Goal: Navigation & Orientation: Go to known website

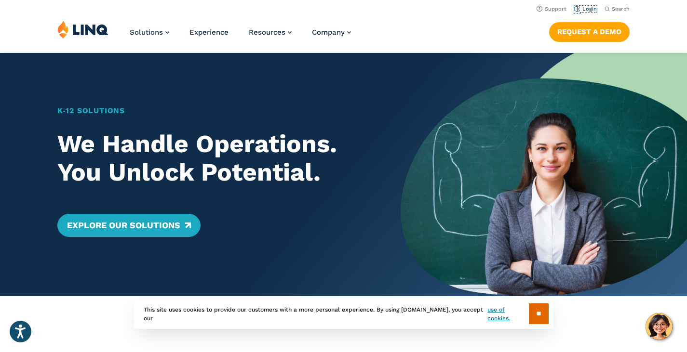
click at [587, 12] on li "Login" at bounding box center [585, 8] width 23 height 11
click at [589, 8] on link "Login" at bounding box center [585, 9] width 23 height 6
